Goal: Book appointment/travel/reservation

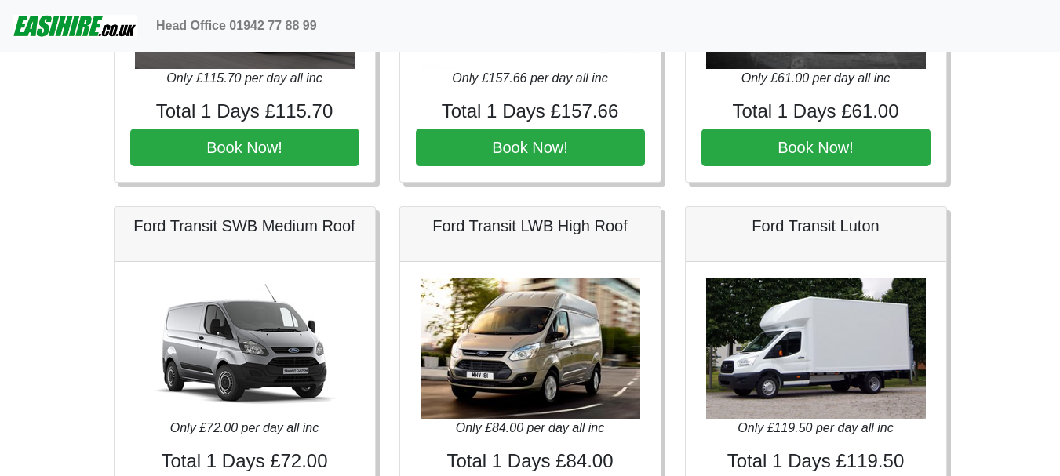
scroll to position [392, 0]
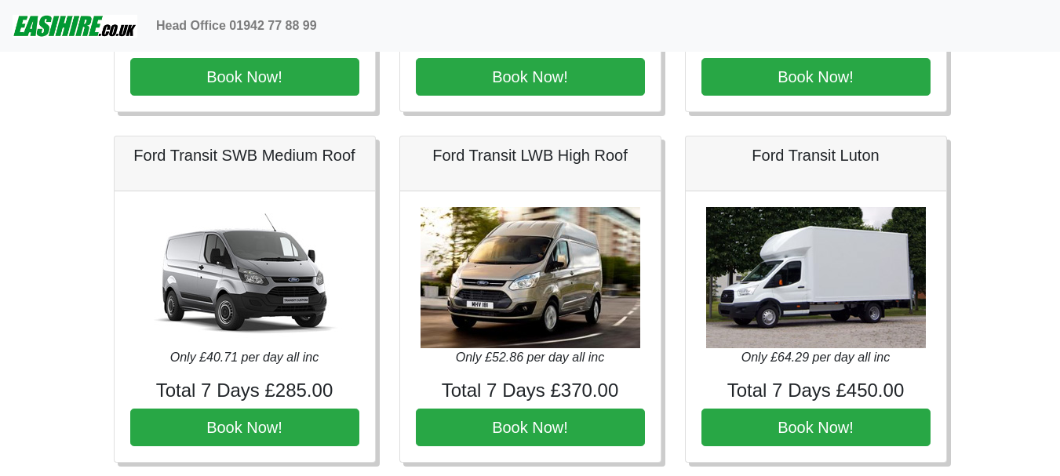
scroll to position [706, 0]
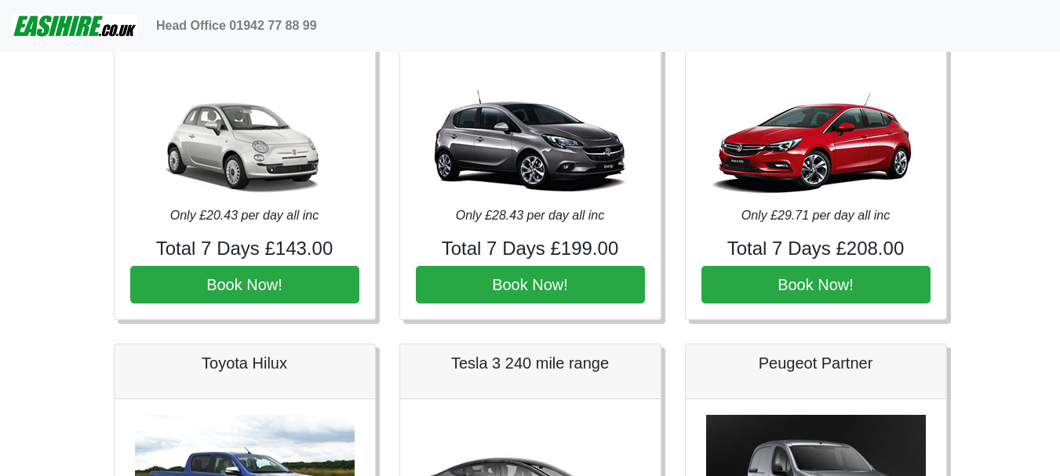
scroll to position [157, 0]
